Goal: Book appointment/travel/reservation

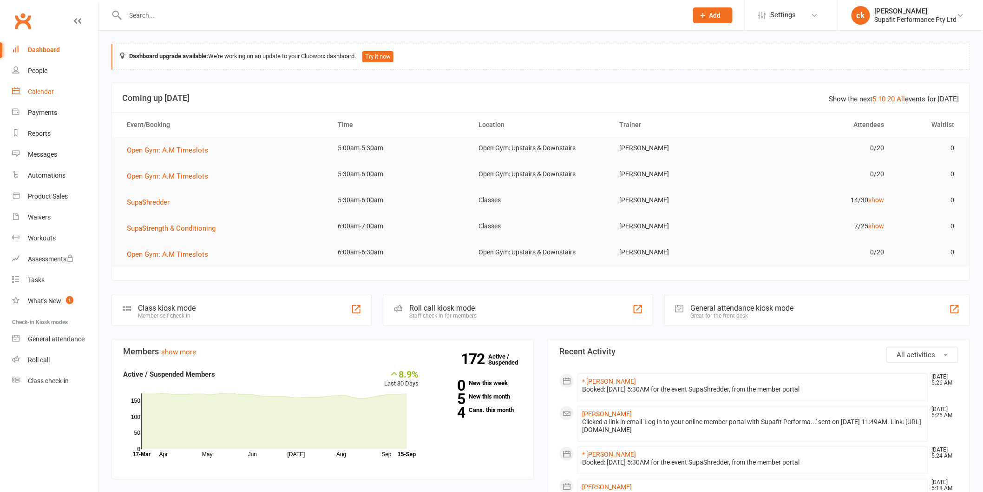
click at [43, 90] on div "Calendar" at bounding box center [41, 91] width 26 height 7
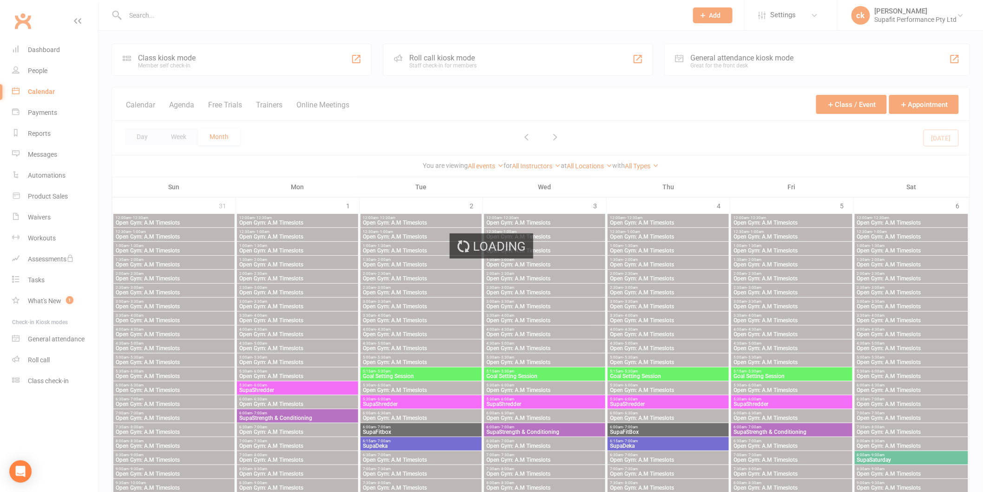
click at [140, 137] on div "Loading" at bounding box center [491, 246] width 983 height 492
click at [140, 136] on div "Loading" at bounding box center [491, 246] width 983 height 492
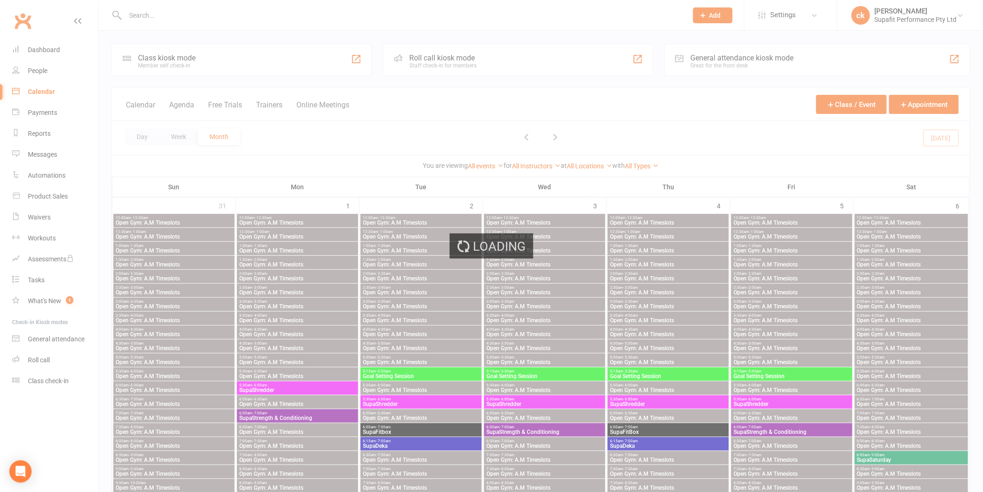
click at [140, 136] on div "Loading" at bounding box center [491, 246] width 983 height 492
click at [140, 135] on div "Loading" at bounding box center [491, 246] width 983 height 492
click at [139, 135] on div "Loading" at bounding box center [491, 246] width 983 height 492
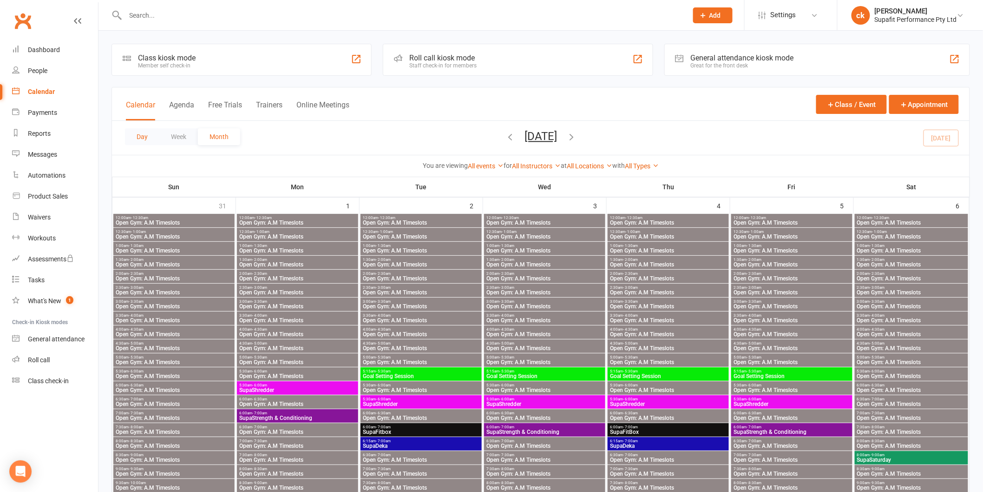
click at [144, 134] on button "Day" at bounding box center [142, 136] width 34 height 17
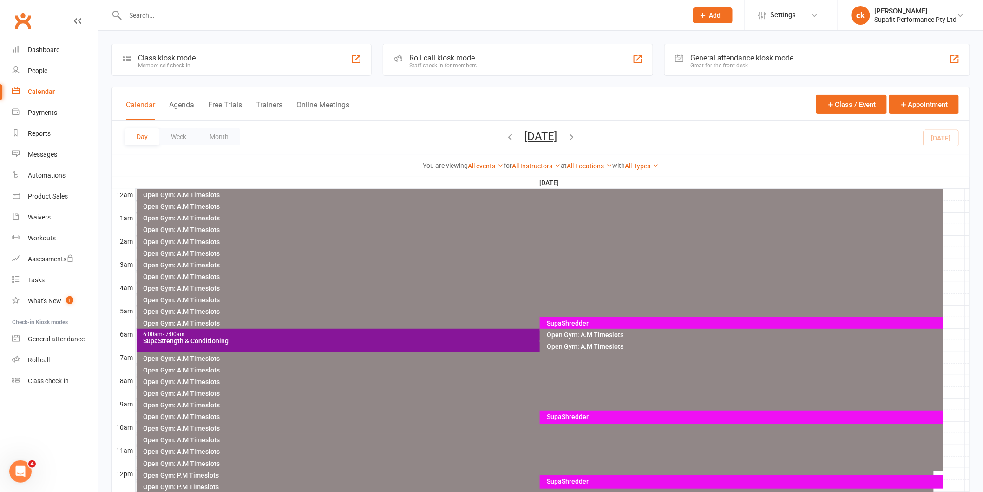
click at [582, 320] on div "SupaShredder" at bounding box center [743, 323] width 395 height 7
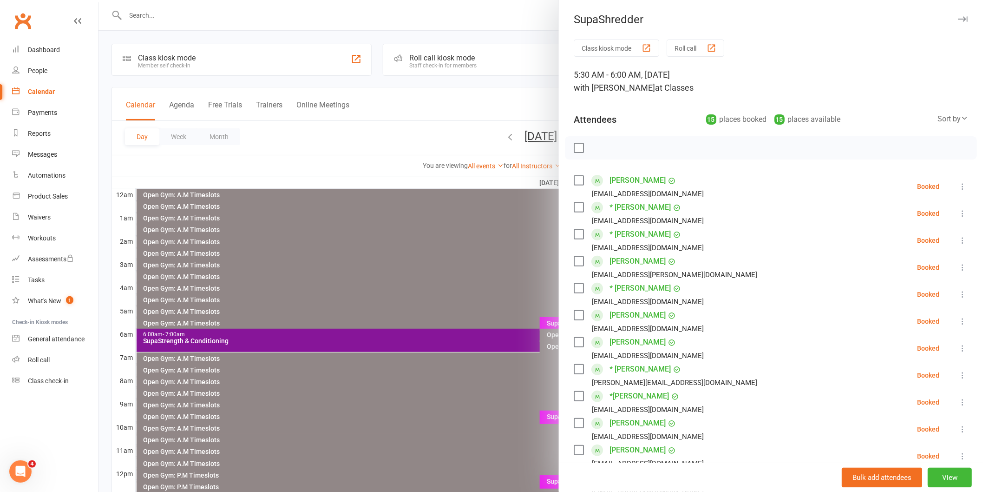
click at [574, 146] on label at bounding box center [578, 147] width 9 height 9
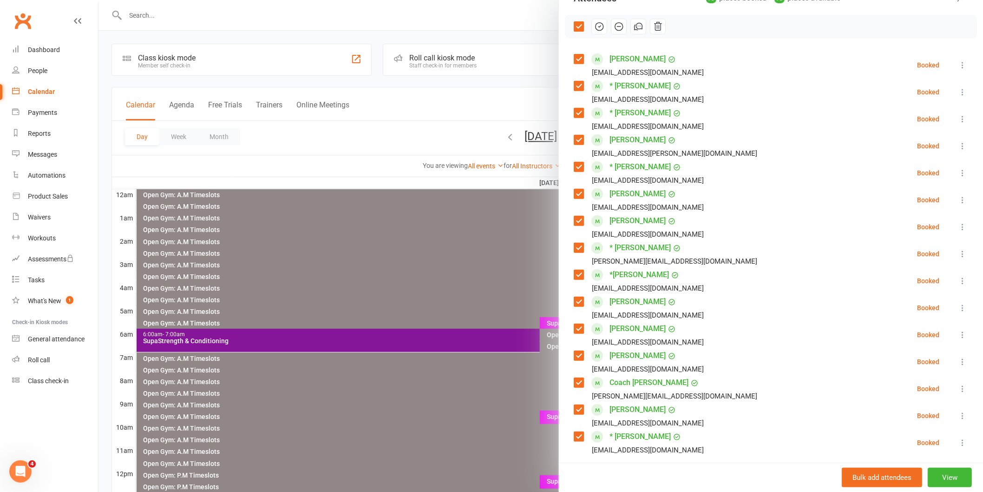
scroll to position [103, 0]
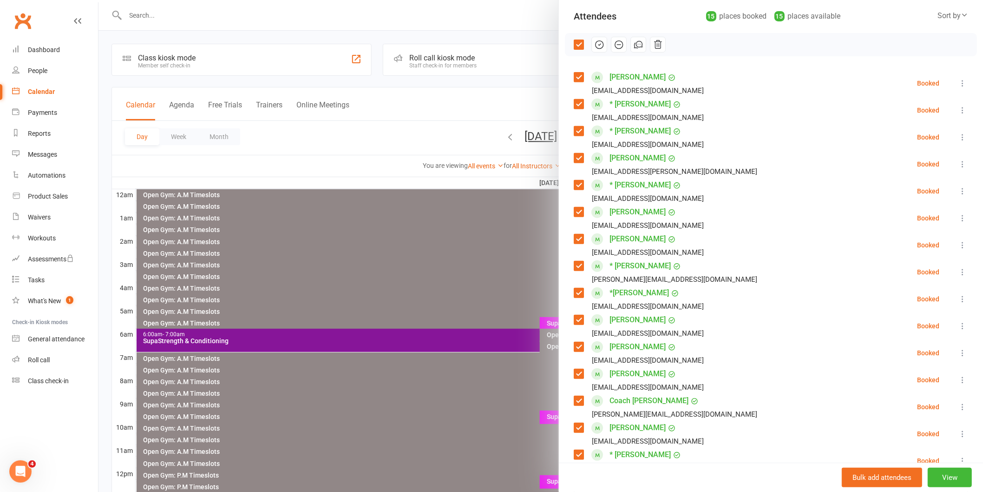
click at [574, 76] on label at bounding box center [578, 76] width 9 height 9
click at [594, 47] on icon "button" at bounding box center [599, 44] width 10 height 10
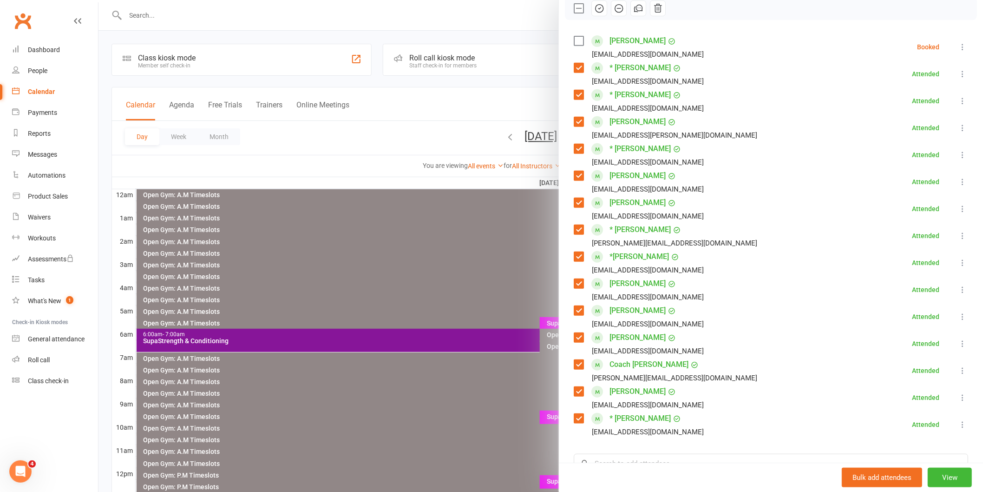
scroll to position [155, 0]
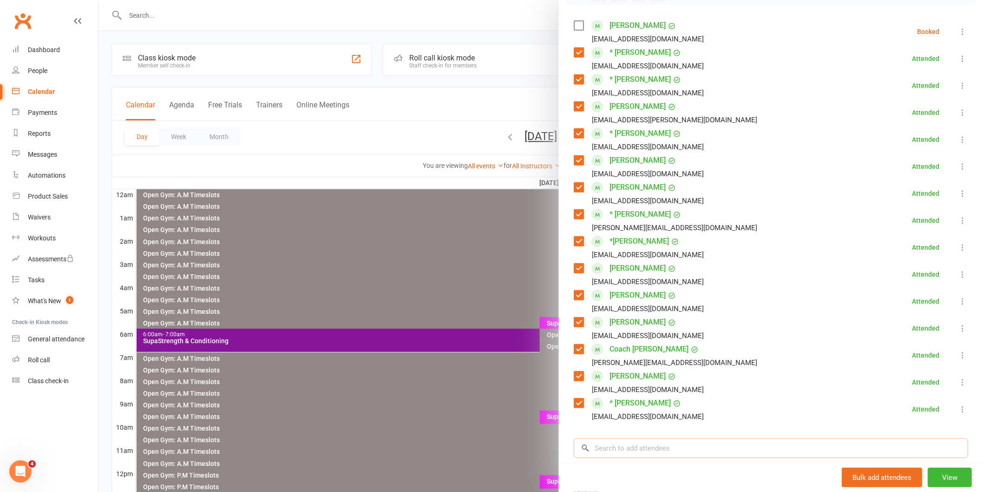
click at [620, 448] on input "search" at bounding box center [771, 448] width 394 height 20
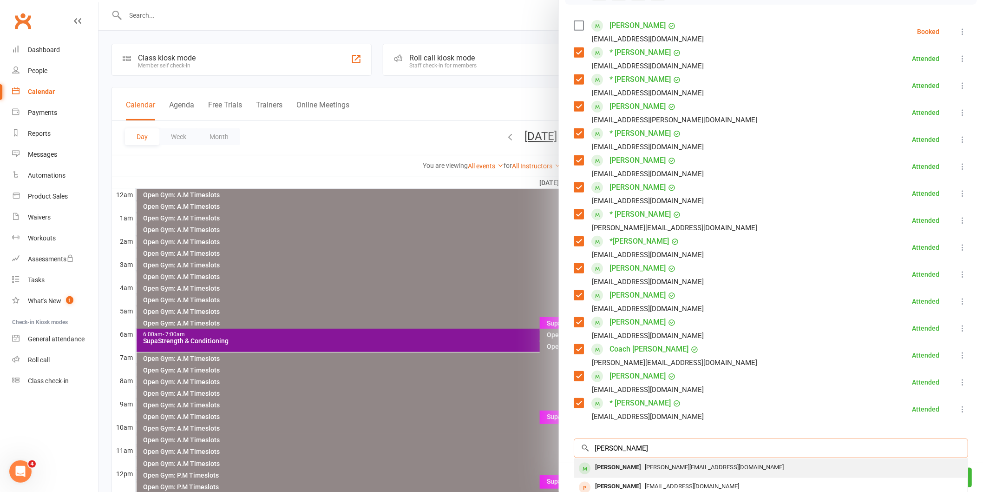
type input "[PERSON_NAME]"
click at [614, 466] on div "[PERSON_NAME]" at bounding box center [617, 466] width 53 height 13
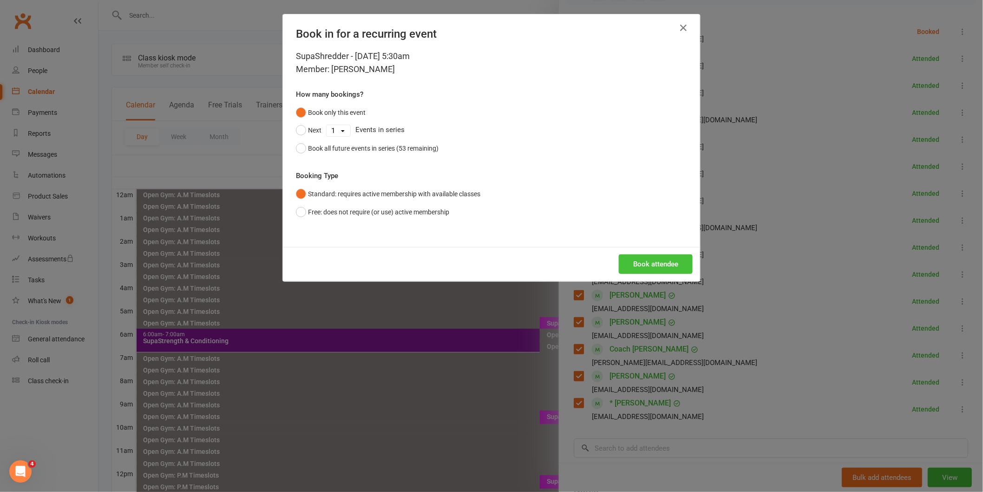
click at [652, 263] on button "Book attendee" at bounding box center [656, 264] width 74 height 20
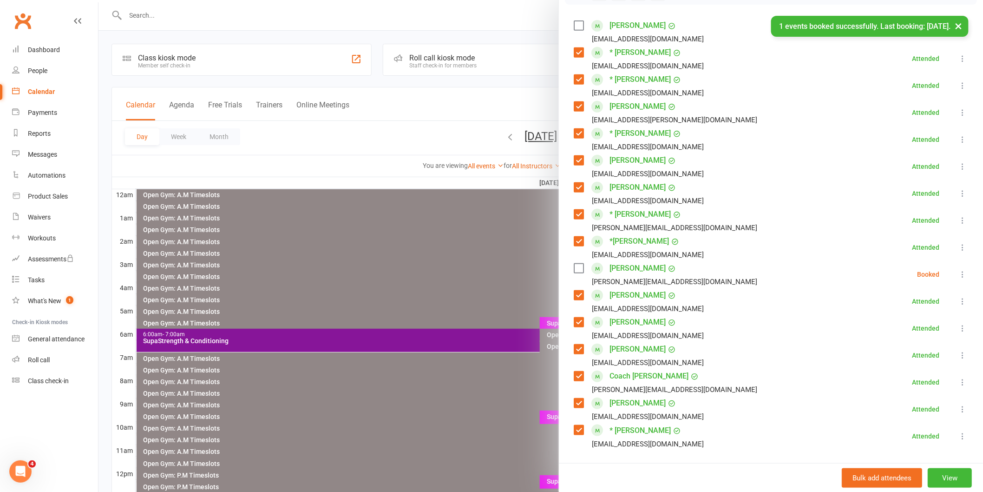
click at [575, 271] on label at bounding box center [578, 267] width 9 height 9
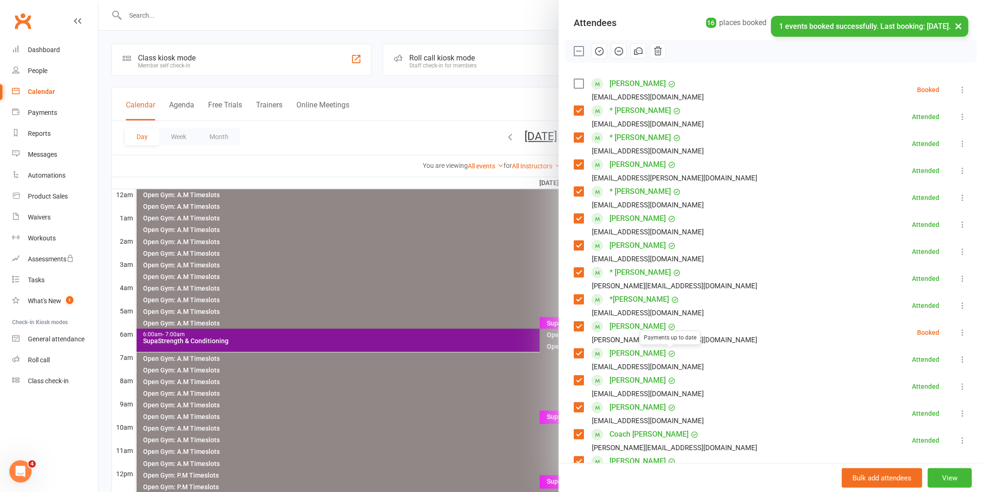
scroll to position [0, 0]
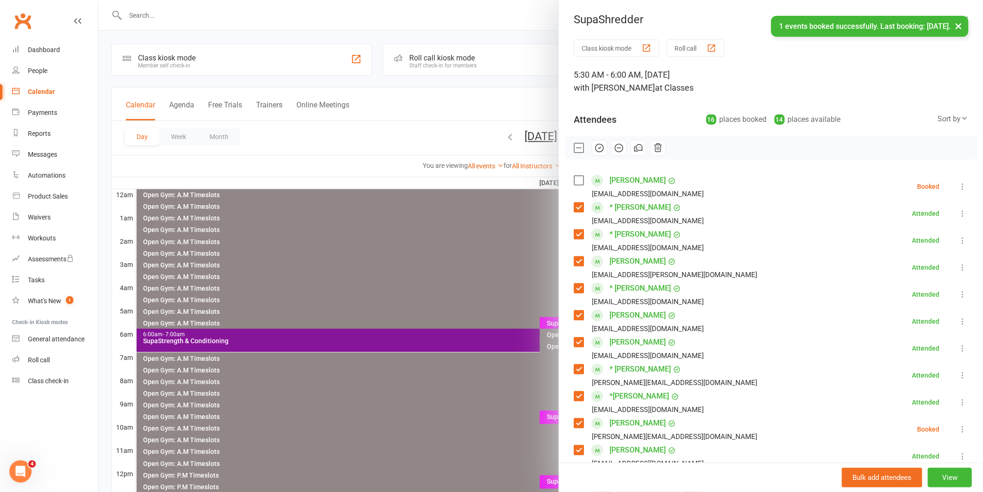
click at [594, 151] on icon "button" at bounding box center [599, 148] width 10 height 10
click at [575, 183] on label at bounding box center [578, 180] width 9 height 9
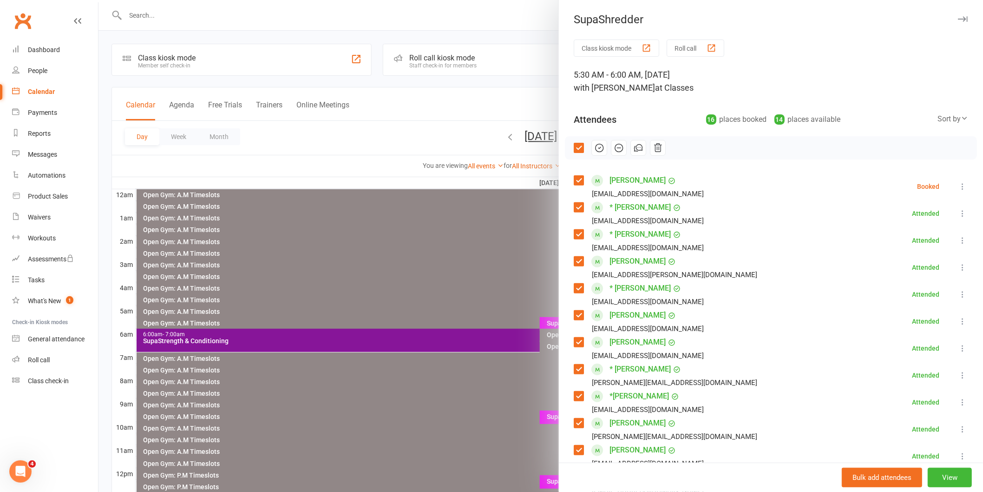
click at [598, 150] on icon "button" at bounding box center [599, 148] width 10 height 10
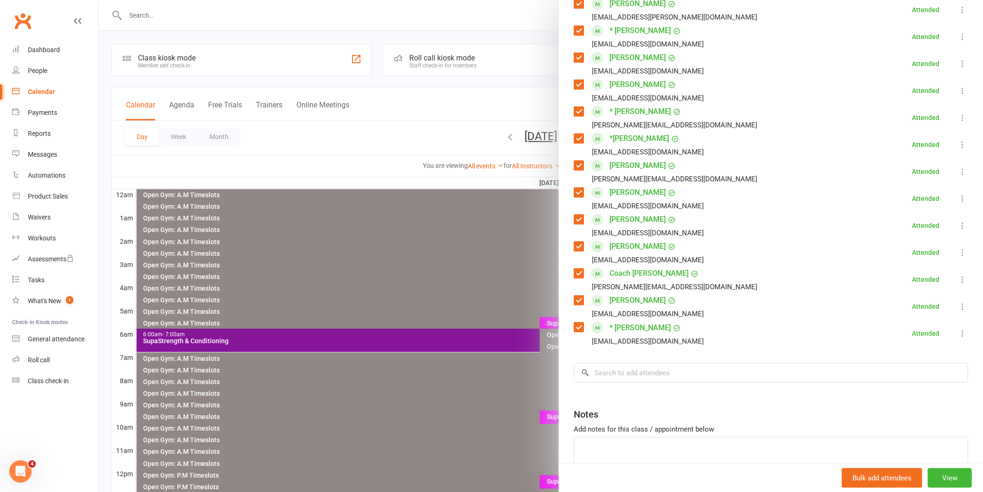
scroll to position [258, 0]
click at [635, 377] on input "search" at bounding box center [771, 372] width 394 height 20
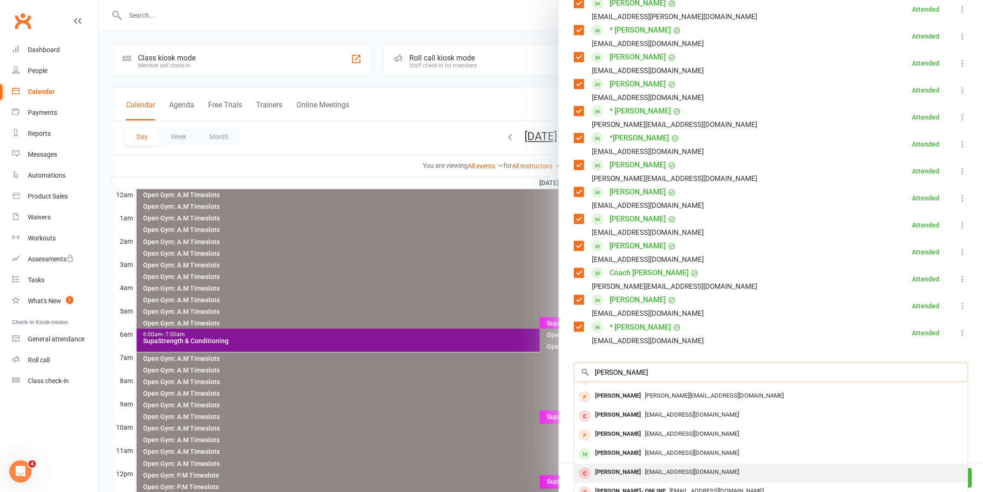
scroll to position [51, 0]
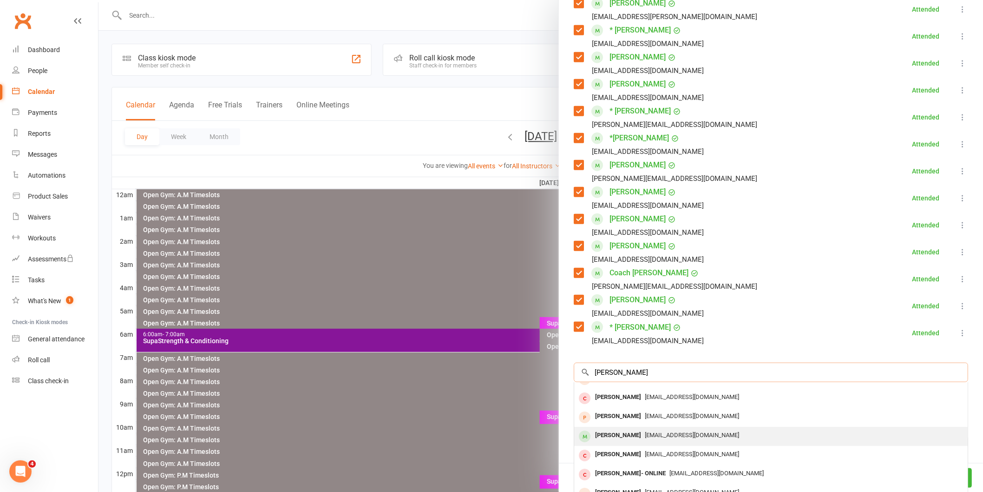
type input "[PERSON_NAME]"
click at [615, 437] on div "[PERSON_NAME]" at bounding box center [617, 434] width 53 height 13
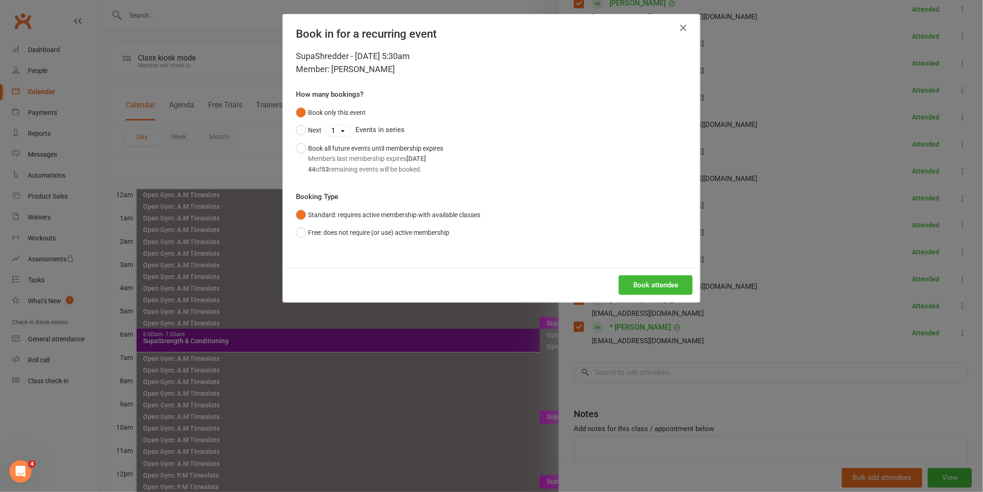
click at [638, 268] on div "Book attendee" at bounding box center [491, 285] width 417 height 34
click at [640, 293] on button "Book attendee" at bounding box center [656, 285] width 74 height 20
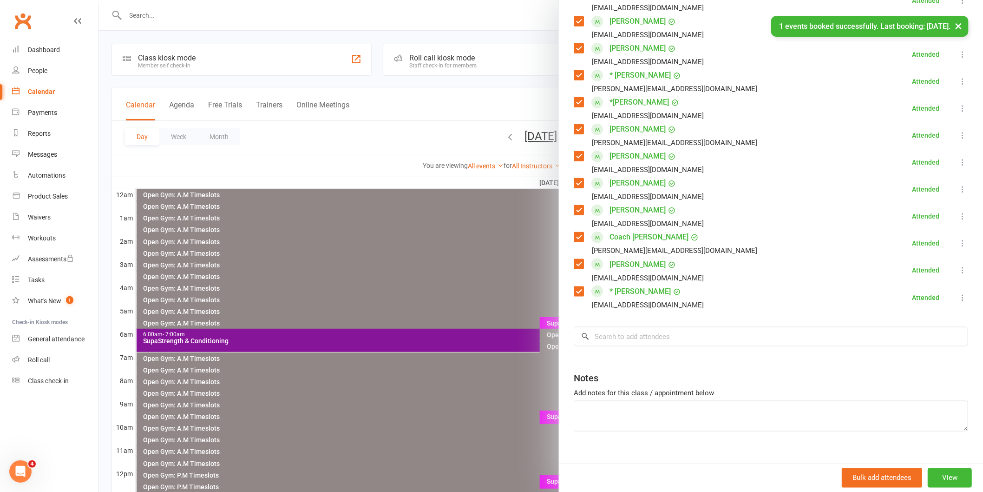
scroll to position [335, 0]
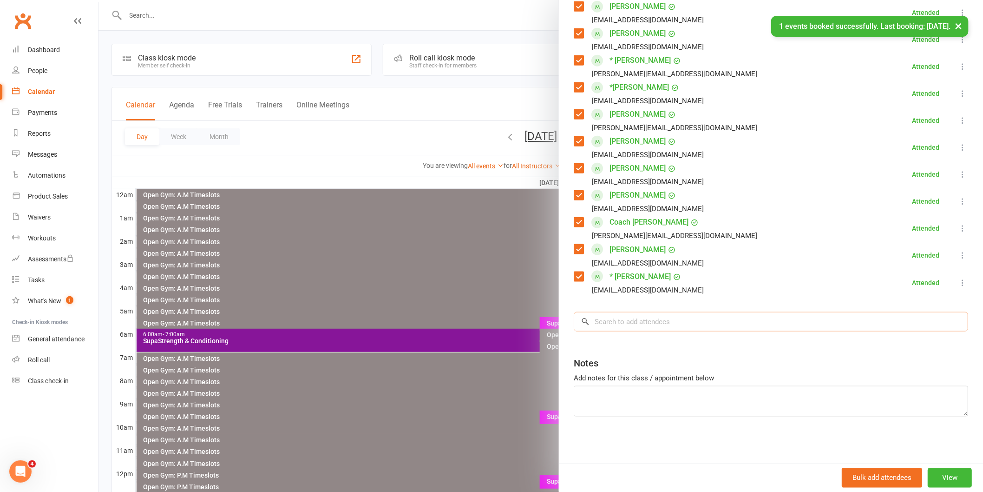
click at [616, 326] on input "search" at bounding box center [771, 322] width 394 height 20
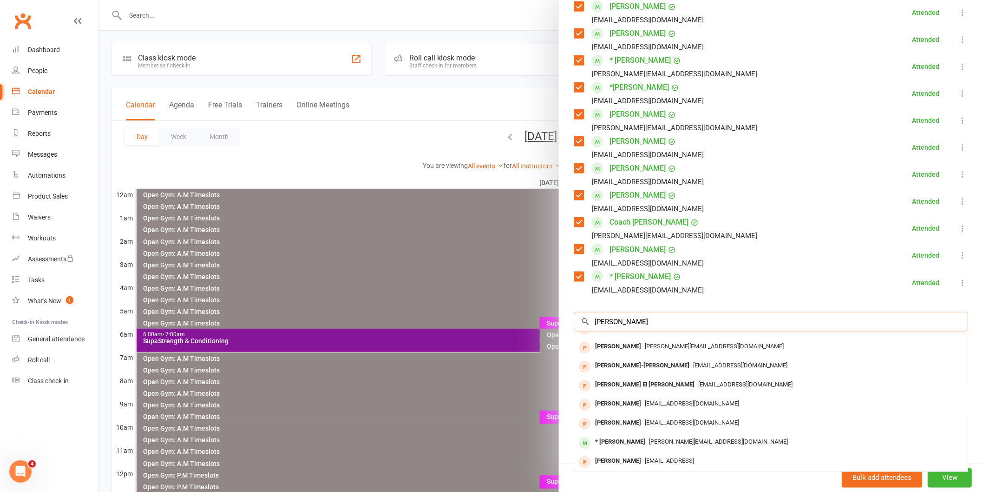
scroll to position [0, 0]
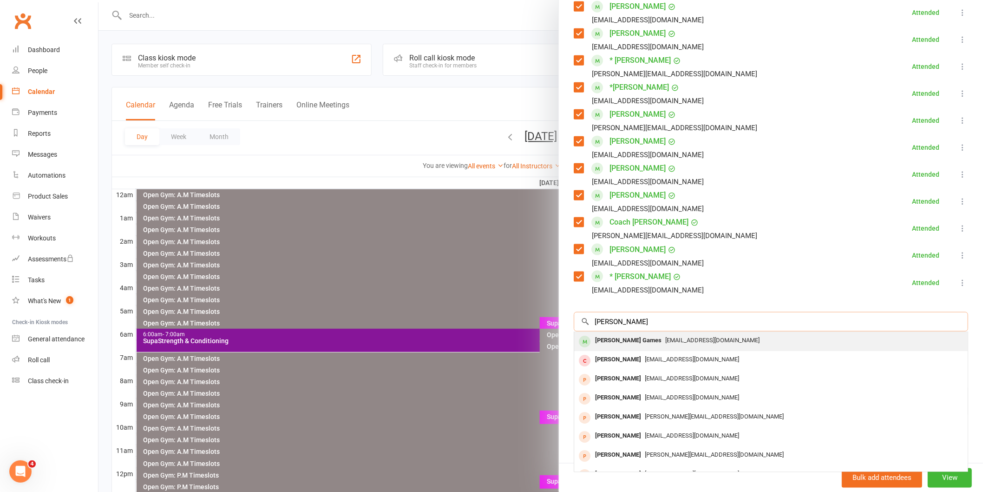
type input "[PERSON_NAME]"
click at [610, 341] on div "[PERSON_NAME] Games" at bounding box center [628, 340] width 74 height 13
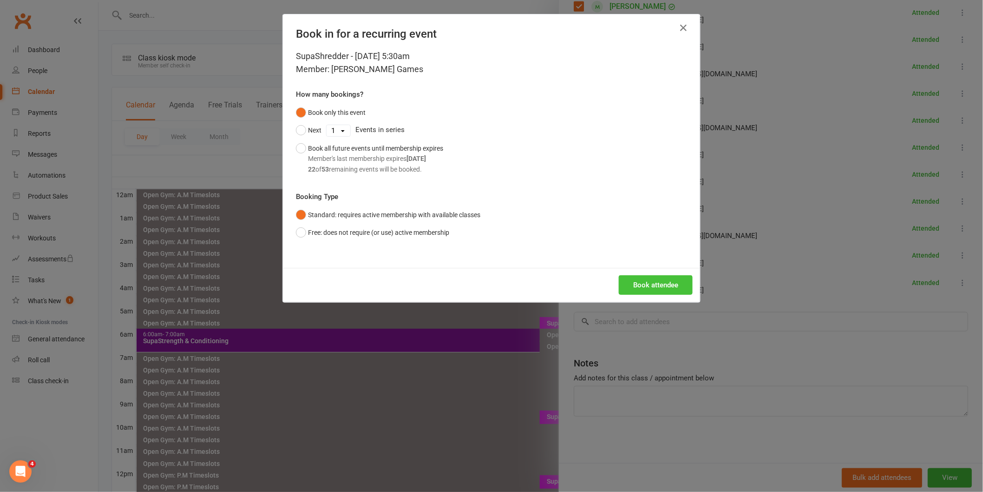
click at [625, 282] on button "Book attendee" at bounding box center [656, 285] width 74 height 20
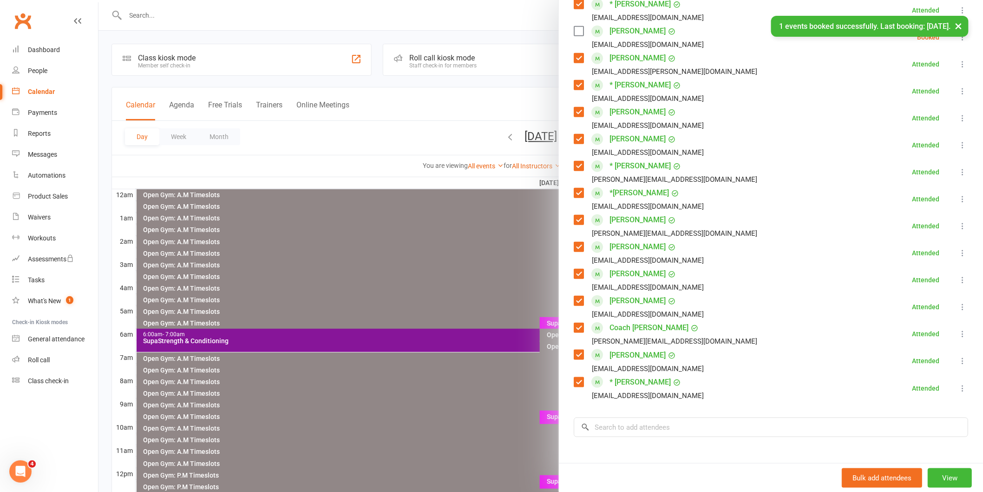
scroll to position [77, 0]
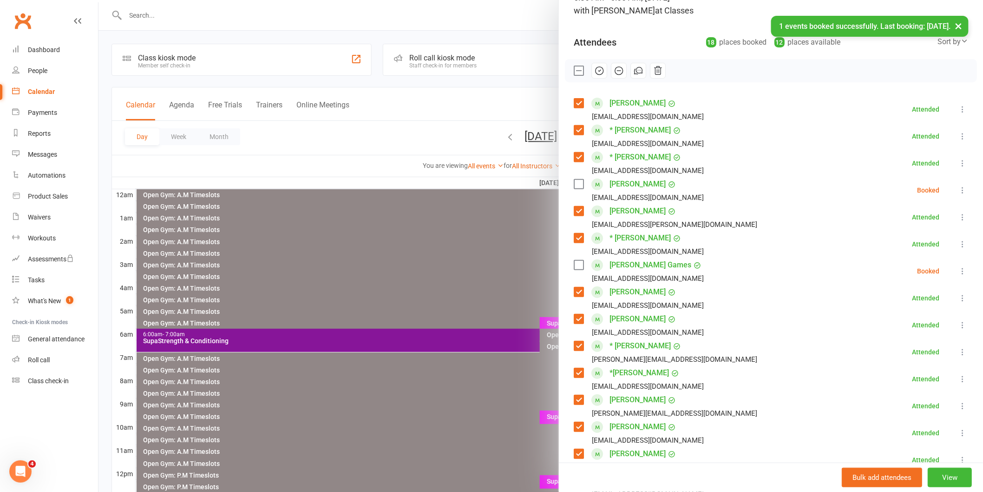
click at [576, 73] on label at bounding box center [578, 70] width 9 height 9
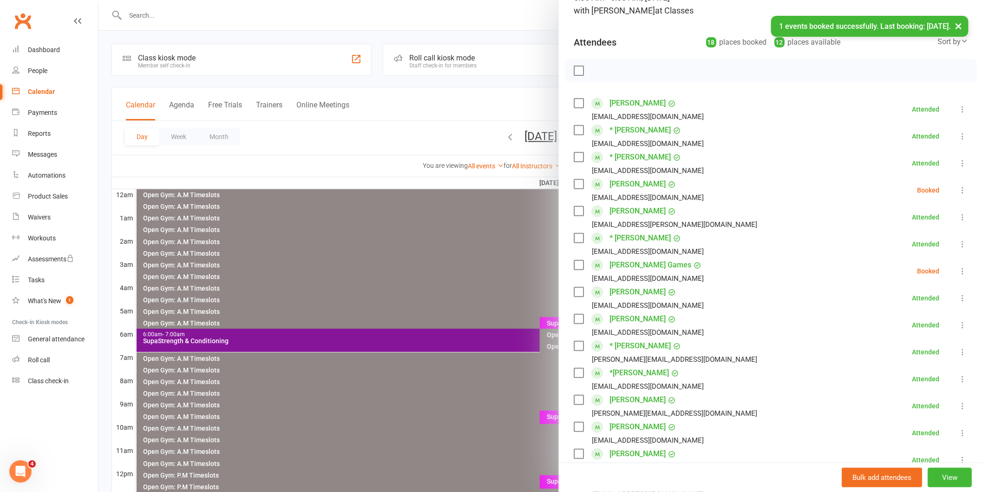
click at [574, 68] on label at bounding box center [578, 70] width 9 height 9
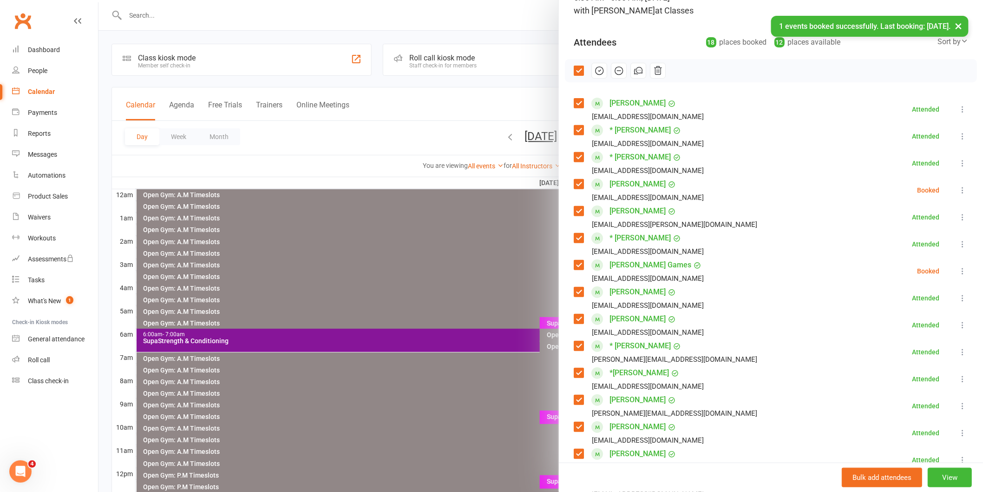
click at [595, 73] on icon "button" at bounding box center [599, 71] width 10 height 10
click at [372, 118] on div at bounding box center [540, 246] width 885 height 492
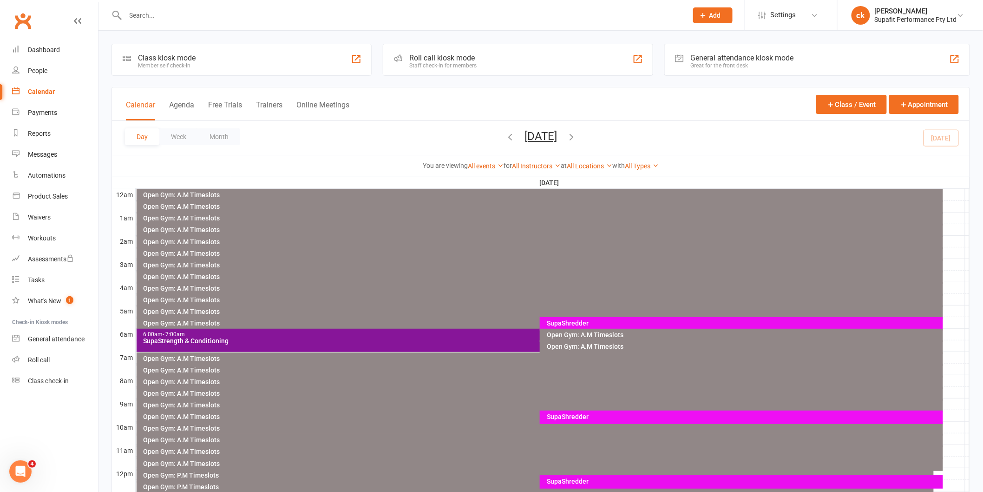
click at [572, 322] on div "SupaShredder" at bounding box center [743, 323] width 395 height 7
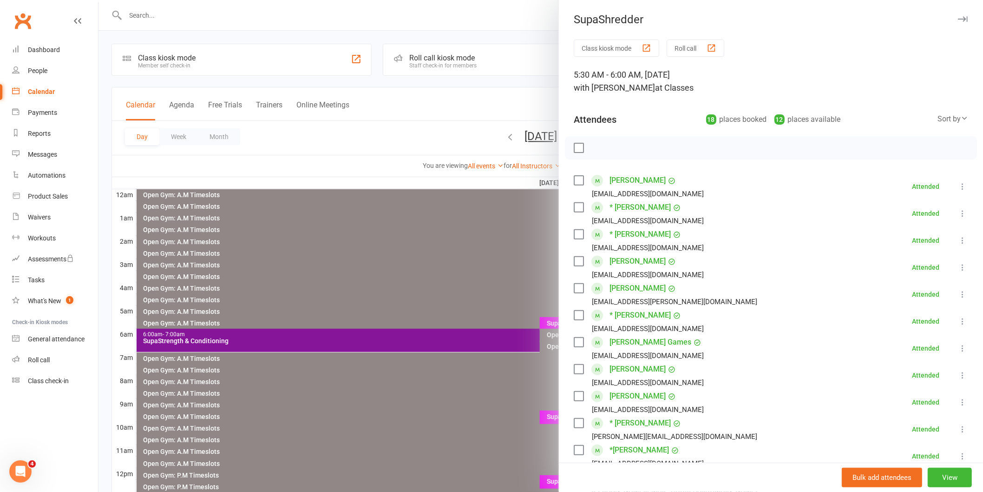
click at [439, 285] on div at bounding box center [540, 246] width 885 height 492
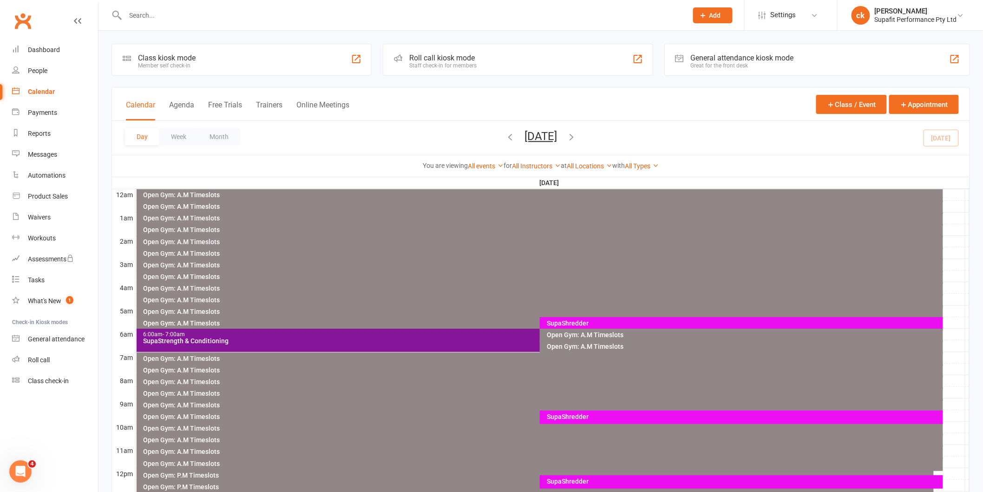
click at [444, 341] on div "SupaStrength & Conditioning" at bounding box center [537, 340] width 789 height 7
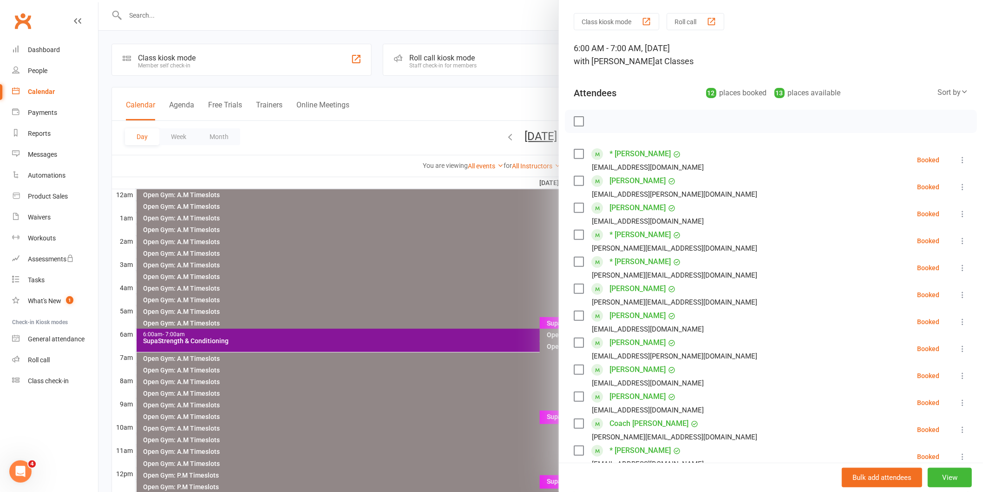
scroll to position [52, 0]
